Goal: Complete application form

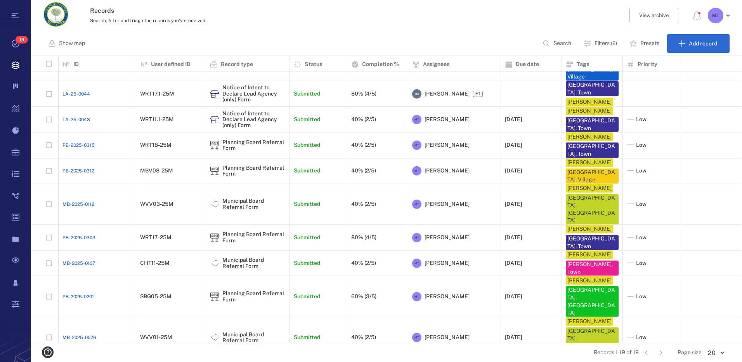
scroll to position [134, 0]
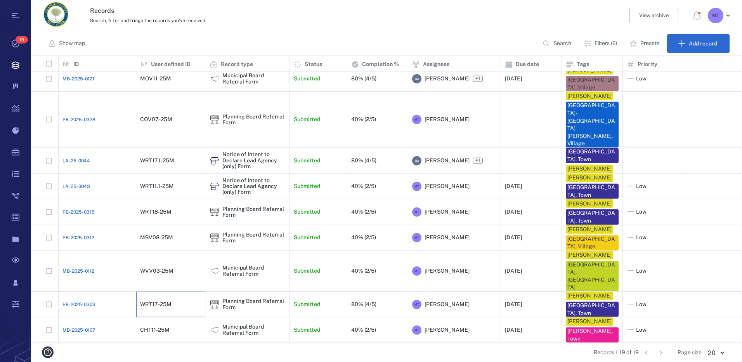
click at [167, 301] on div "WRT17-25M" at bounding box center [155, 304] width 31 height 6
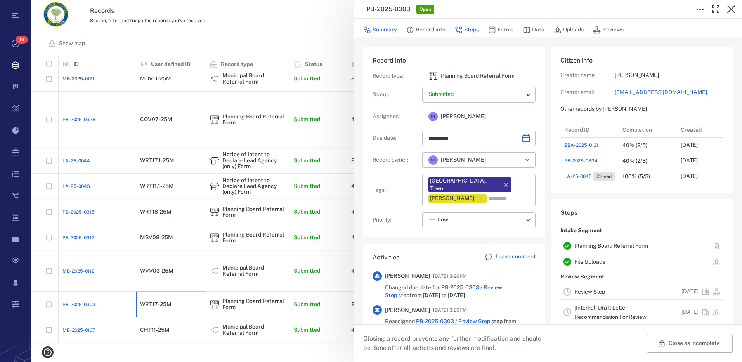
scroll to position [6, 6]
click at [469, 30] on button "Steps" at bounding box center [467, 30] width 24 height 15
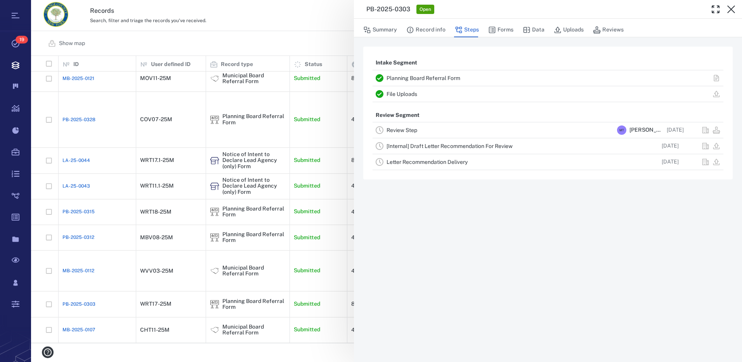
click at [403, 129] on link "Review Step" at bounding box center [402, 130] width 31 height 6
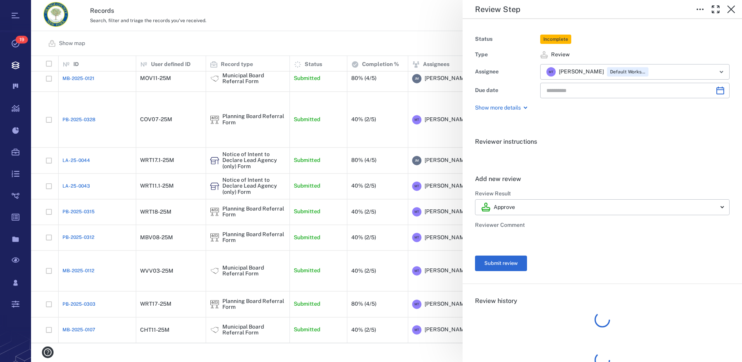
type input "**********"
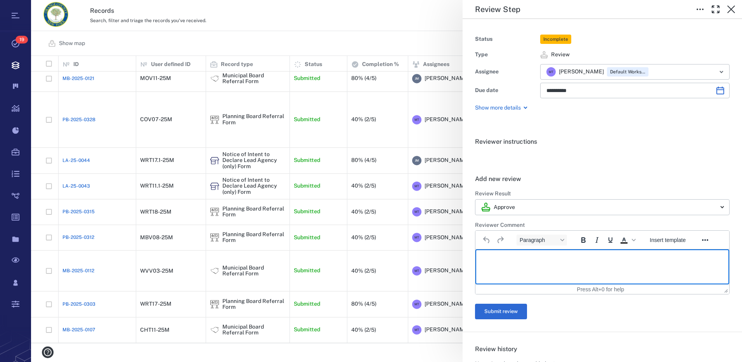
click at [539, 257] on p "Rich Text Area. Press ALT-0 for help." at bounding box center [602, 259] width 241 height 7
click at [518, 312] on button "Submit review" at bounding box center [501, 312] width 52 height 16
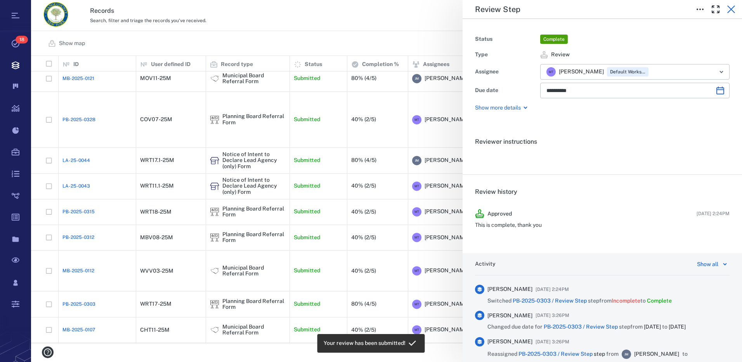
click at [734, 7] on icon "button" at bounding box center [732, 9] width 8 height 8
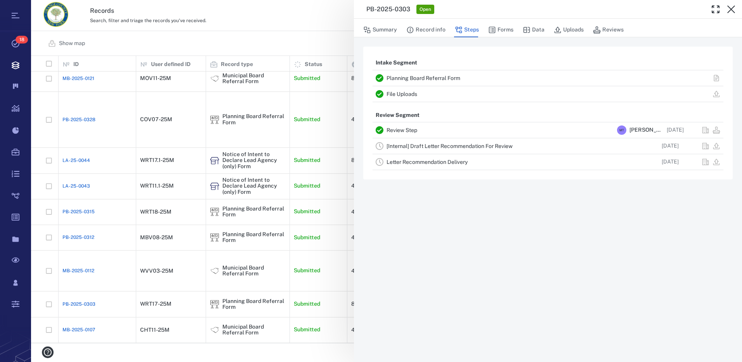
click at [462, 146] on link "[Internal] Draft Letter Recommendation For Review" at bounding box center [450, 146] width 126 height 6
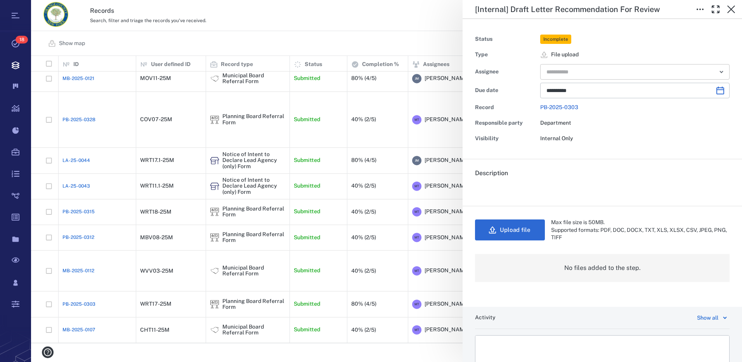
click at [718, 72] on icon "Open" at bounding box center [721, 71] width 9 height 9
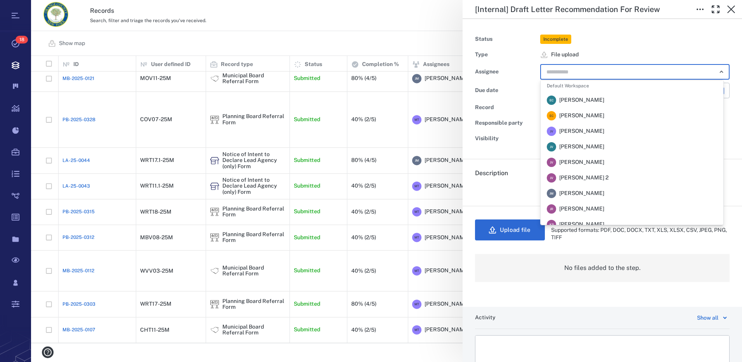
scroll to position [116, 0]
click at [591, 140] on span "[PERSON_NAME]" at bounding box center [582, 138] width 45 height 8
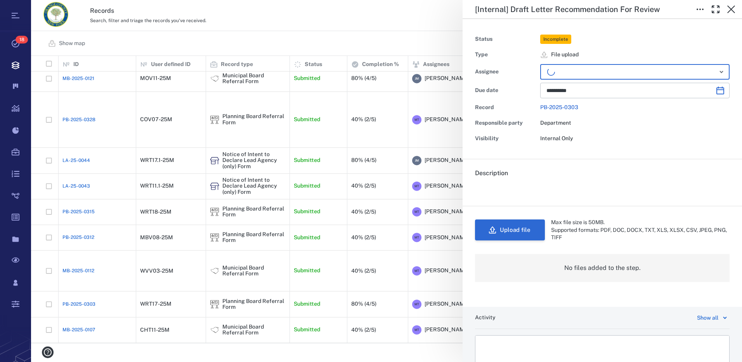
click at [518, 236] on button "Upload file" at bounding box center [510, 229] width 70 height 21
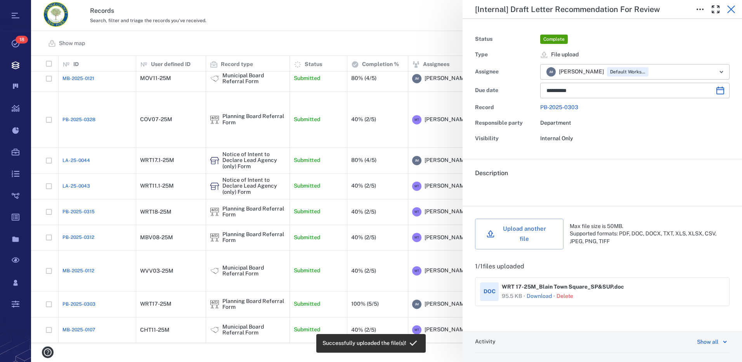
click at [734, 7] on icon "button" at bounding box center [732, 9] width 8 height 8
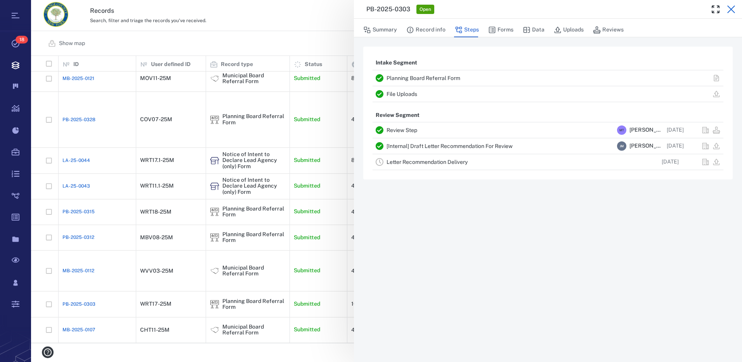
click at [730, 10] on icon "button" at bounding box center [732, 9] width 8 height 8
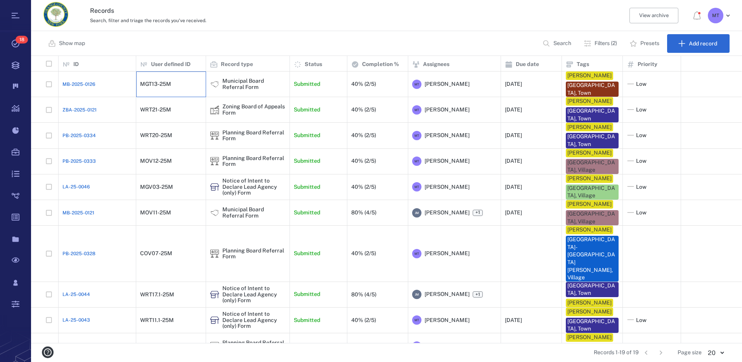
click at [146, 86] on div "MGT13-25M" at bounding box center [155, 84] width 31 height 6
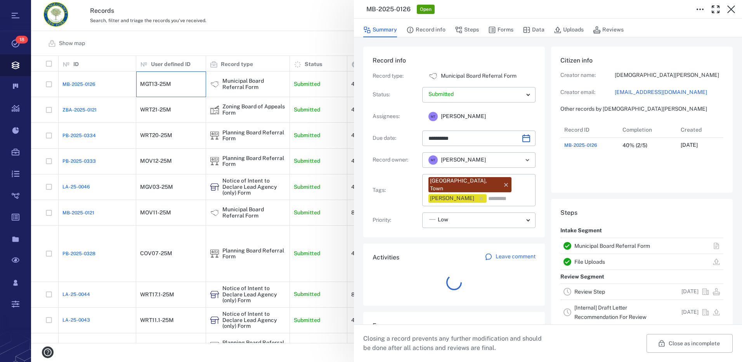
scroll to position [31, 154]
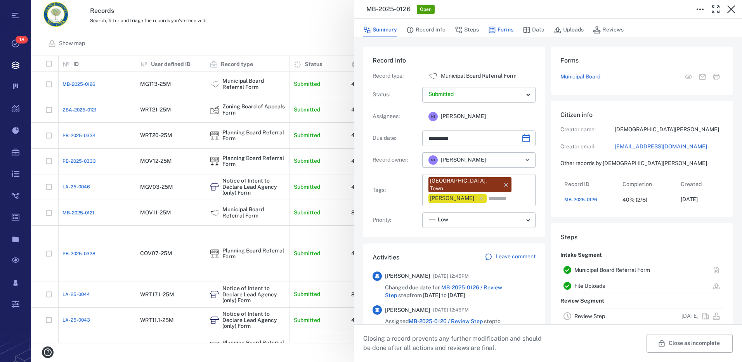
click at [506, 30] on button "Forms" at bounding box center [501, 30] width 25 height 15
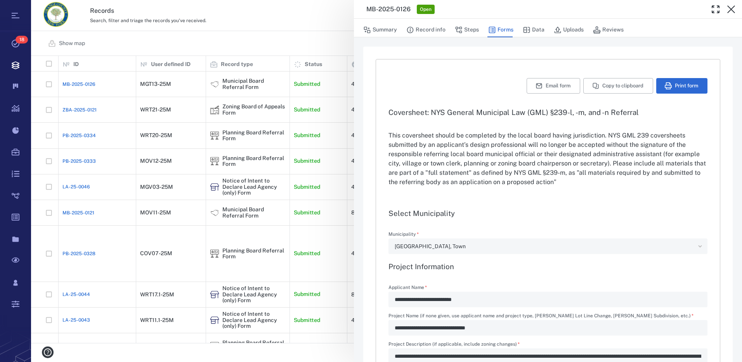
type input "**********"
type textarea "*"
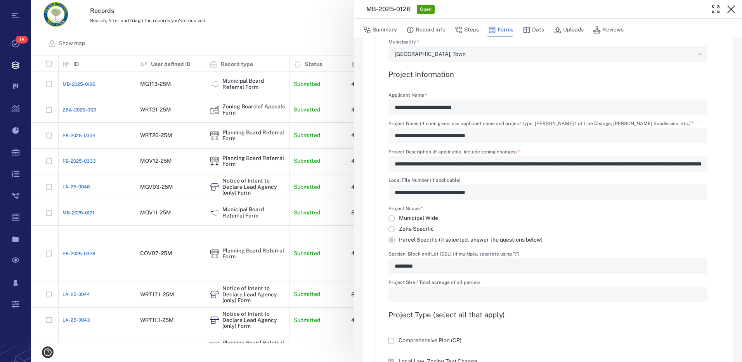
scroll to position [194, 0]
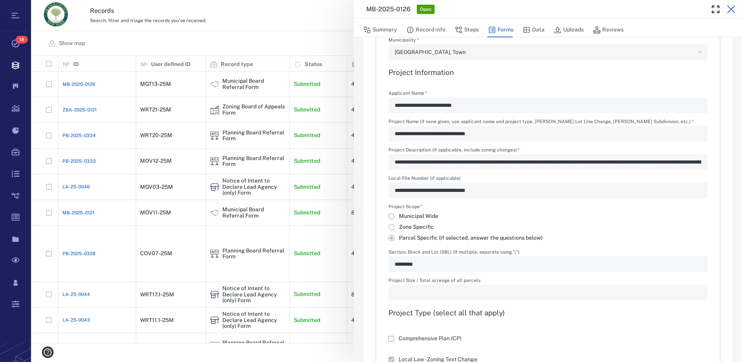
click at [730, 9] on icon "button" at bounding box center [731, 9] width 9 height 9
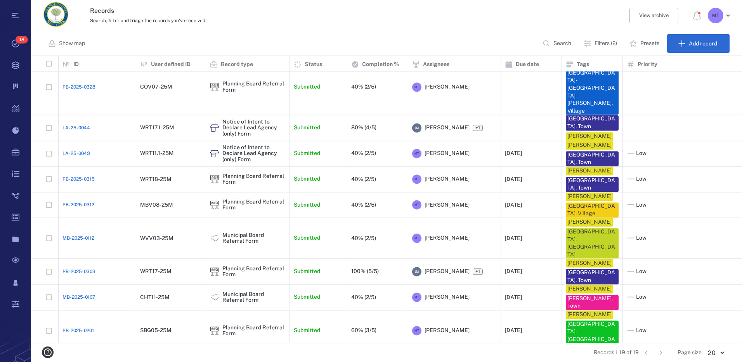
scroll to position [116, 0]
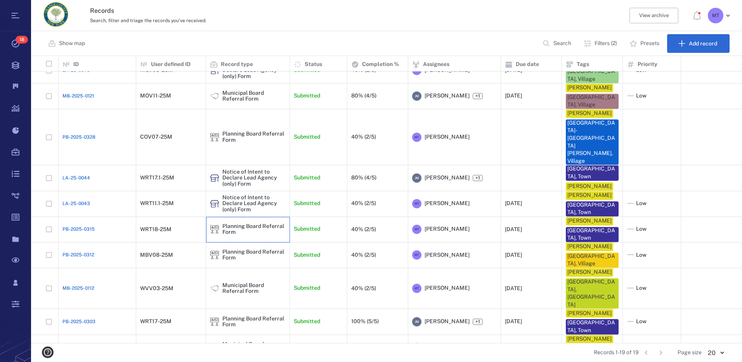
click at [221, 223] on div "Planning Board Referral Form" at bounding box center [248, 229] width 76 height 12
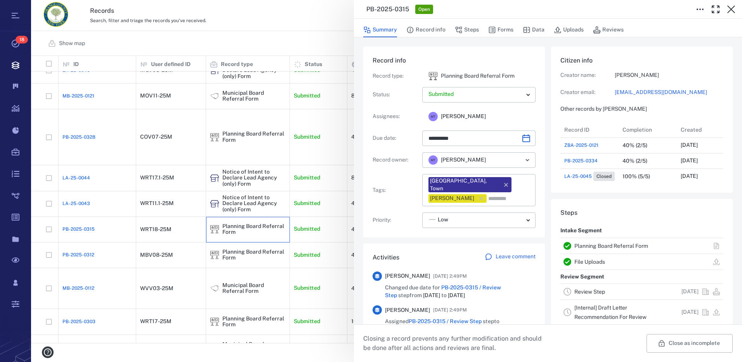
scroll to position [6, 6]
click at [730, 8] on icon "button" at bounding box center [732, 9] width 8 height 8
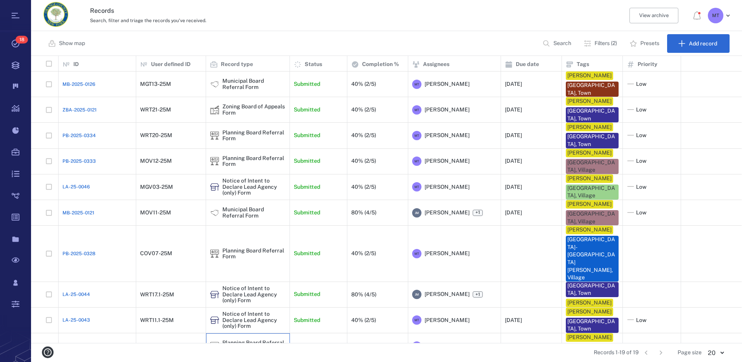
scroll to position [39, 0]
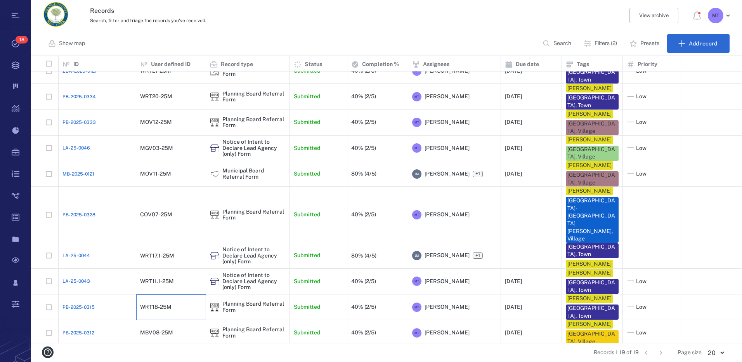
click at [175, 299] on div "WRT18-25M" at bounding box center [171, 307] width 62 height 16
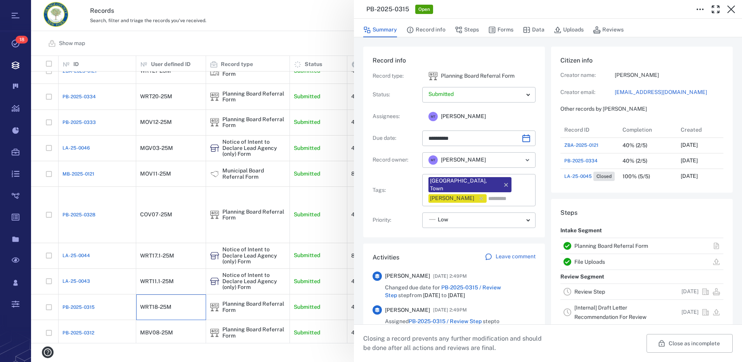
type input "**********"
click at [501, 29] on button "Forms" at bounding box center [501, 30] width 25 height 15
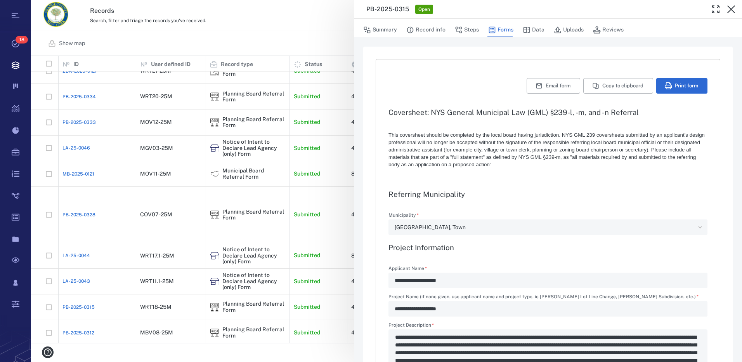
type textarea "*"
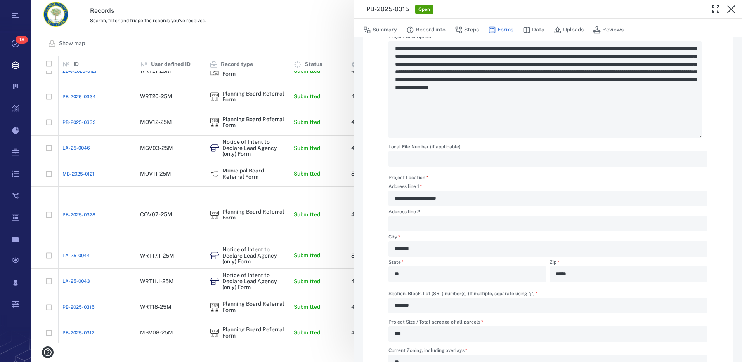
scroll to position [311, 0]
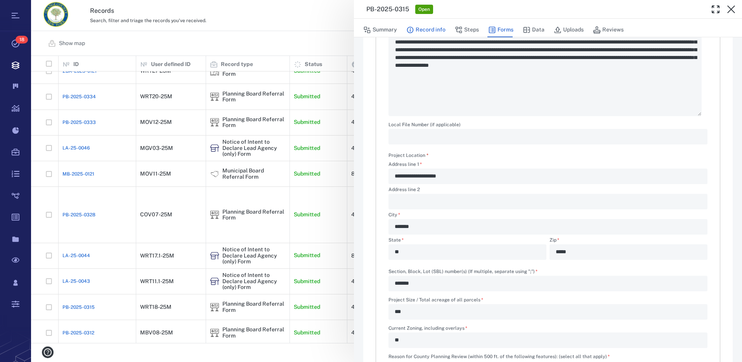
click at [440, 30] on button "Record info" at bounding box center [426, 30] width 39 height 15
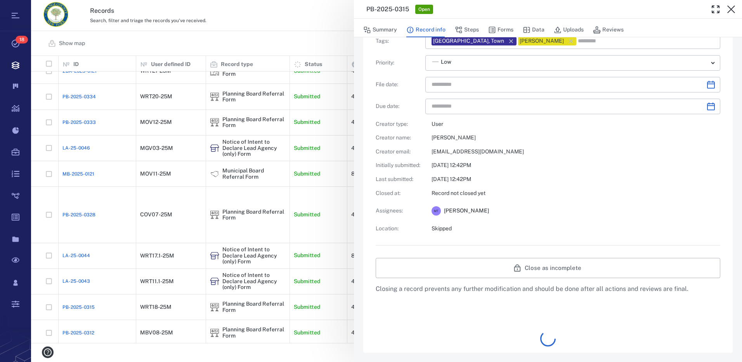
type input "**********"
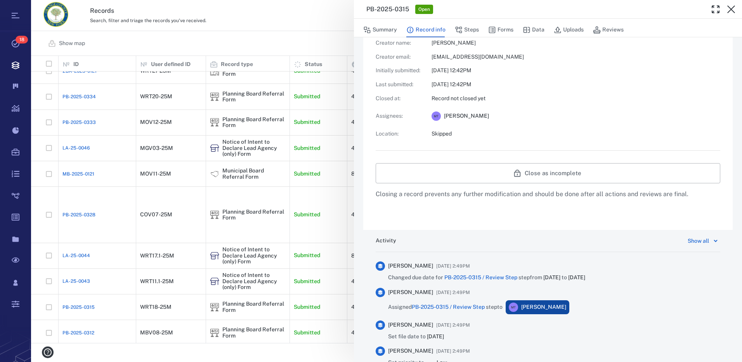
scroll to position [116, 0]
